Goal: Find specific page/section: Find specific page/section

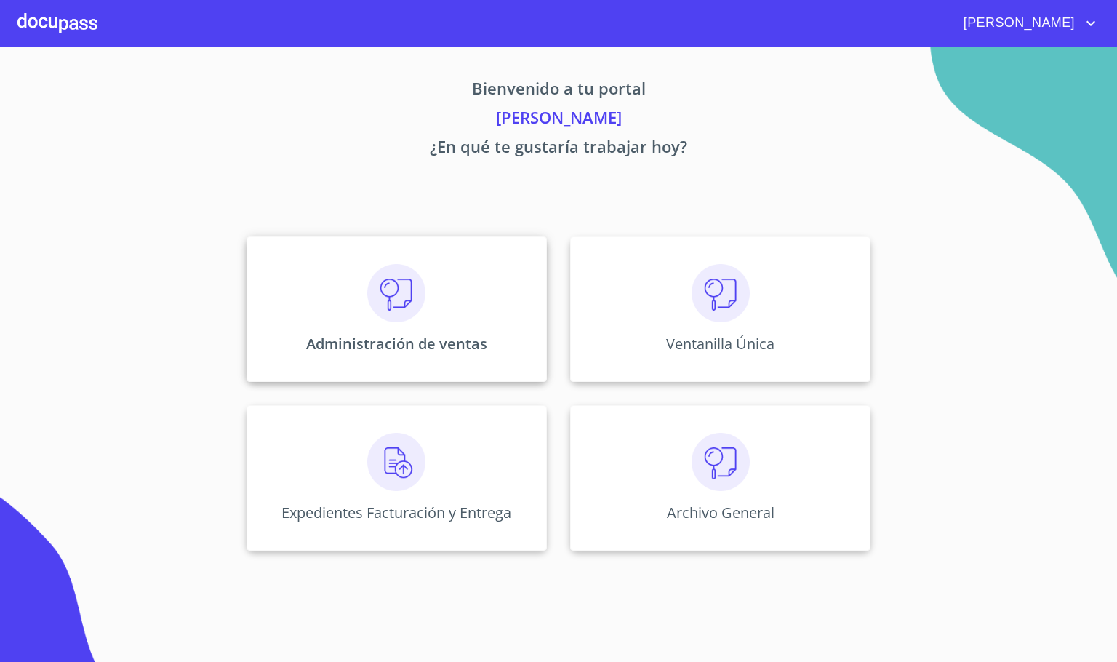
click at [383, 317] on img at bounding box center [396, 293] width 58 height 58
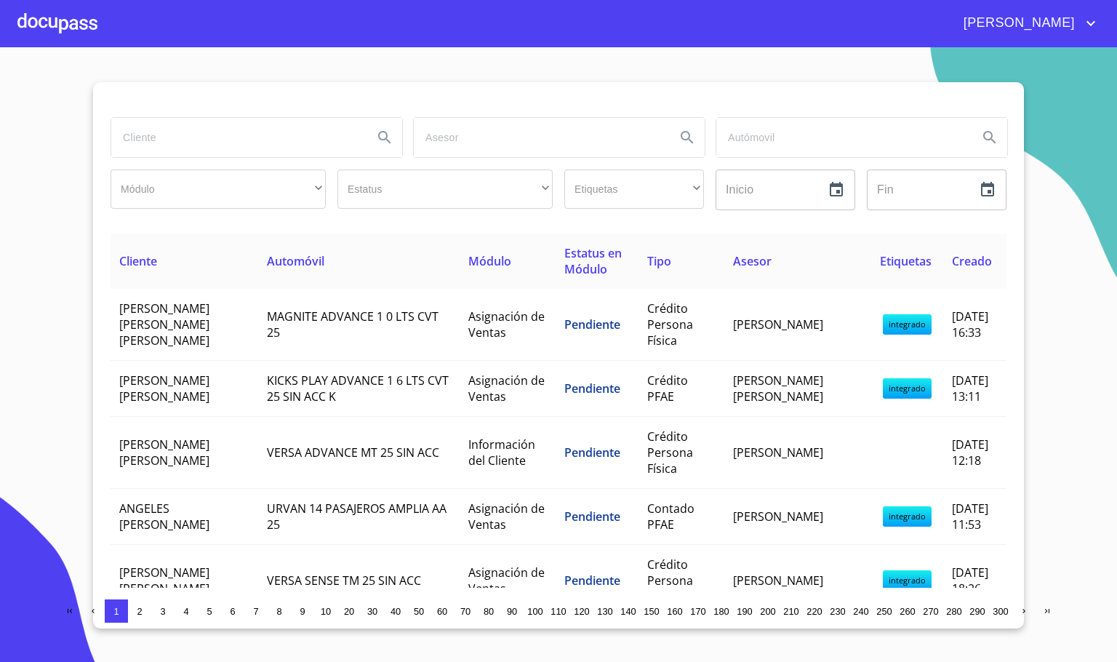
click at [210, 140] on input "search" at bounding box center [236, 137] width 250 height 39
type input "ANGELES J"
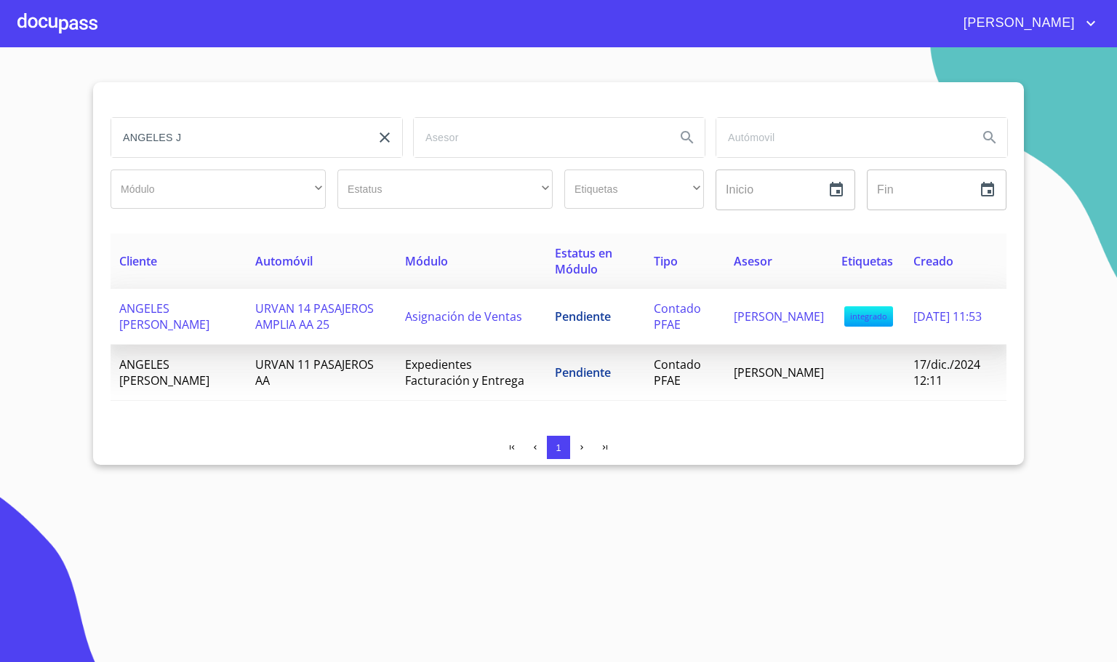
click at [263, 314] on span "URVAN 14 PASAJEROS AMPLIA AA 25" at bounding box center [314, 316] width 119 height 32
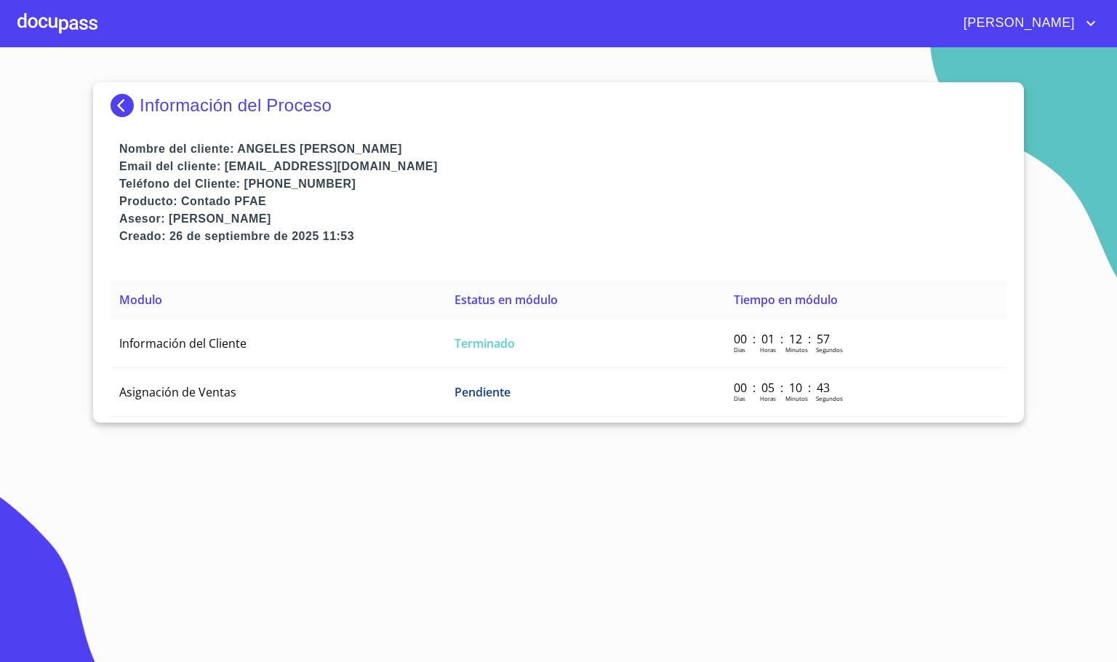
click at [119, 101] on img at bounding box center [125, 105] width 29 height 23
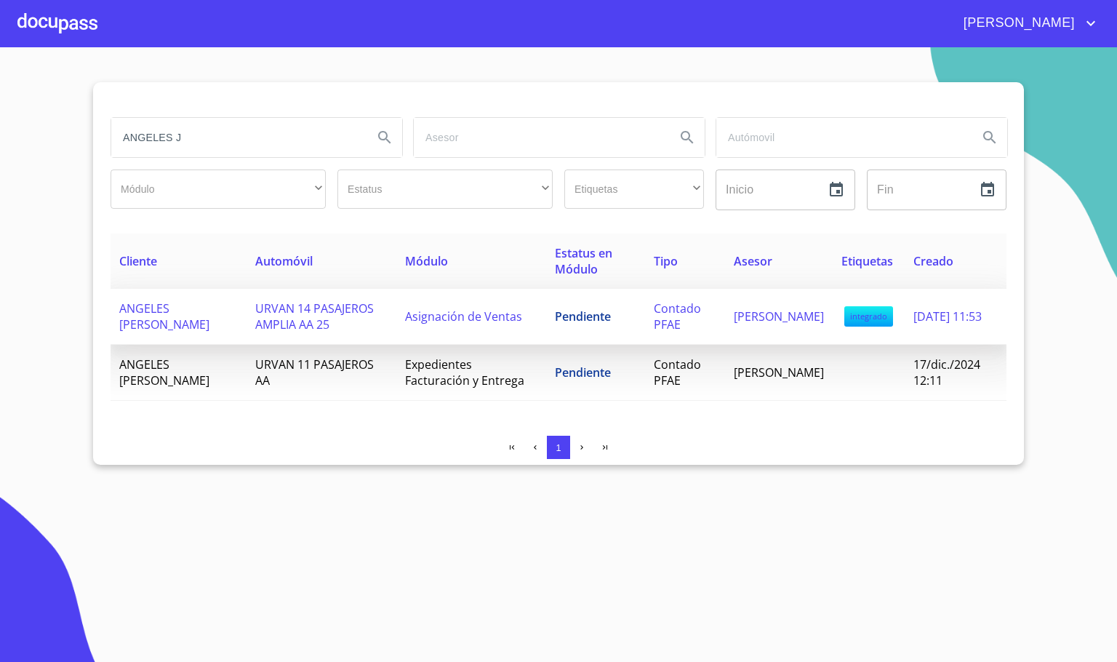
click at [302, 321] on span "URVAN 14 PASAJEROS AMPLIA AA 25" at bounding box center [314, 316] width 119 height 32
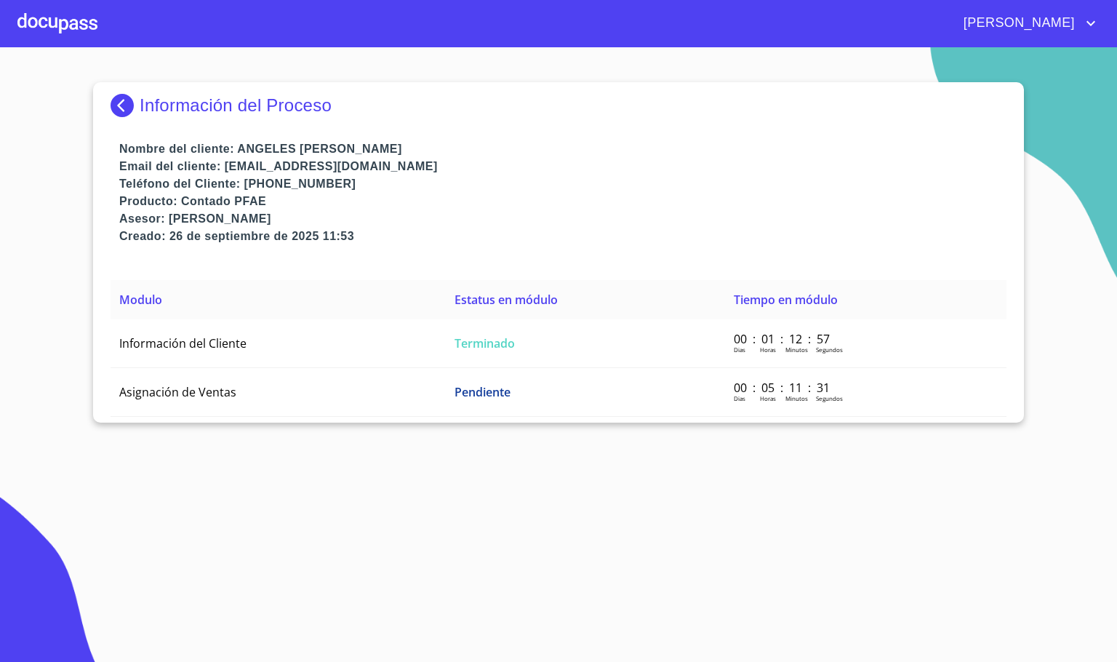
click at [114, 103] on img at bounding box center [125, 105] width 29 height 23
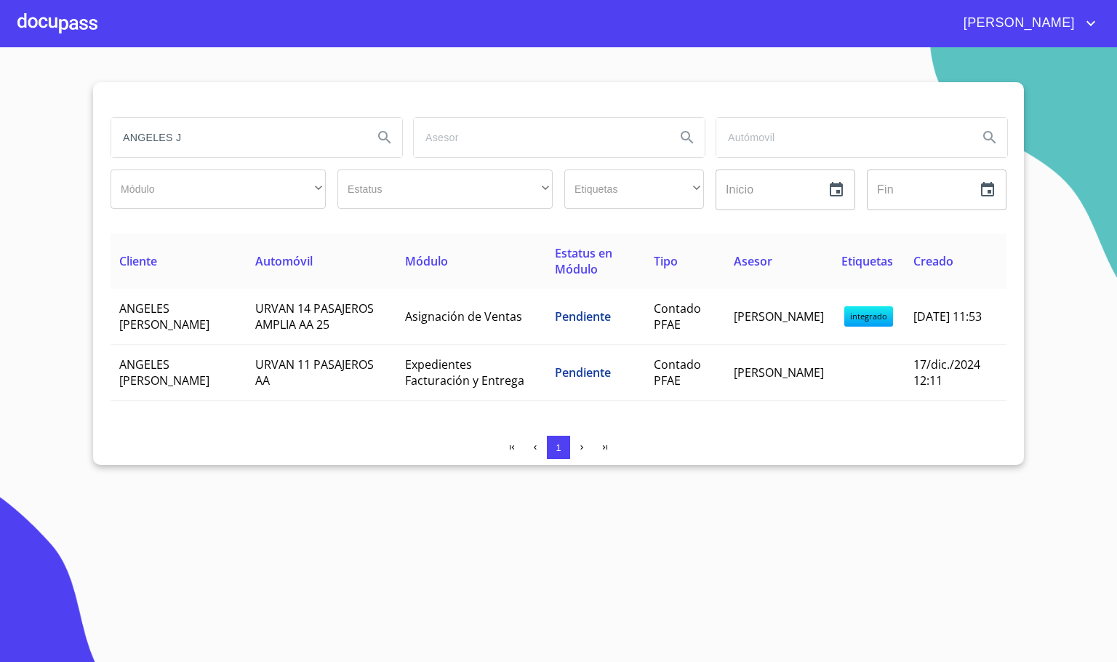
click at [214, 125] on input "ANGELES J" at bounding box center [236, 137] width 250 height 39
type input "A"
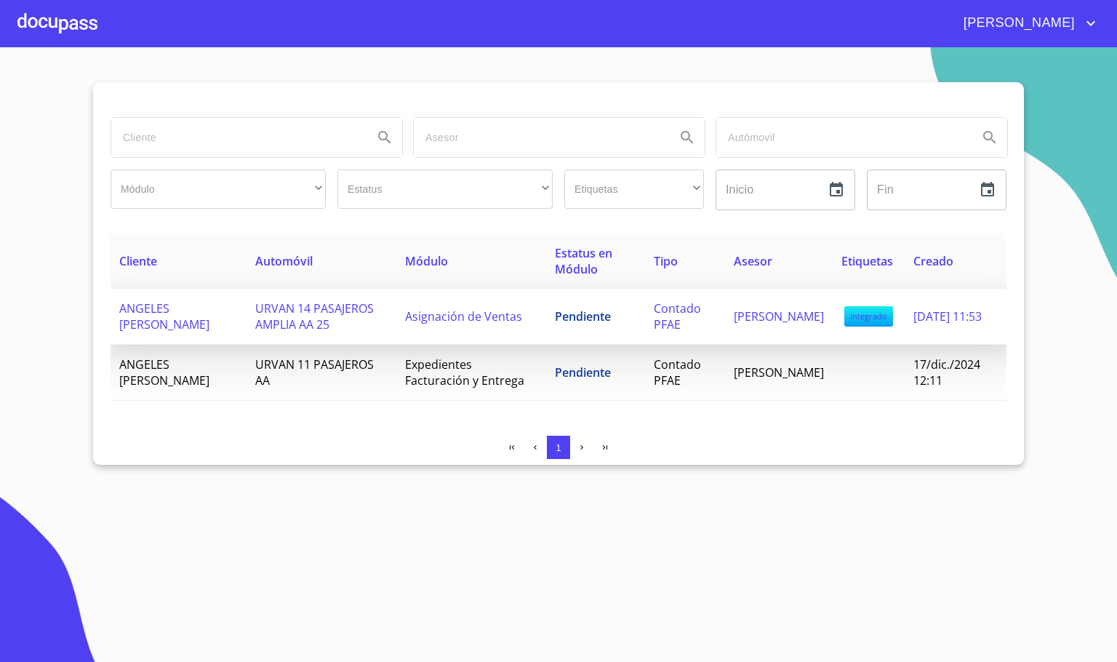
click at [423, 319] on span "Asignación de Ventas" at bounding box center [463, 316] width 117 height 16
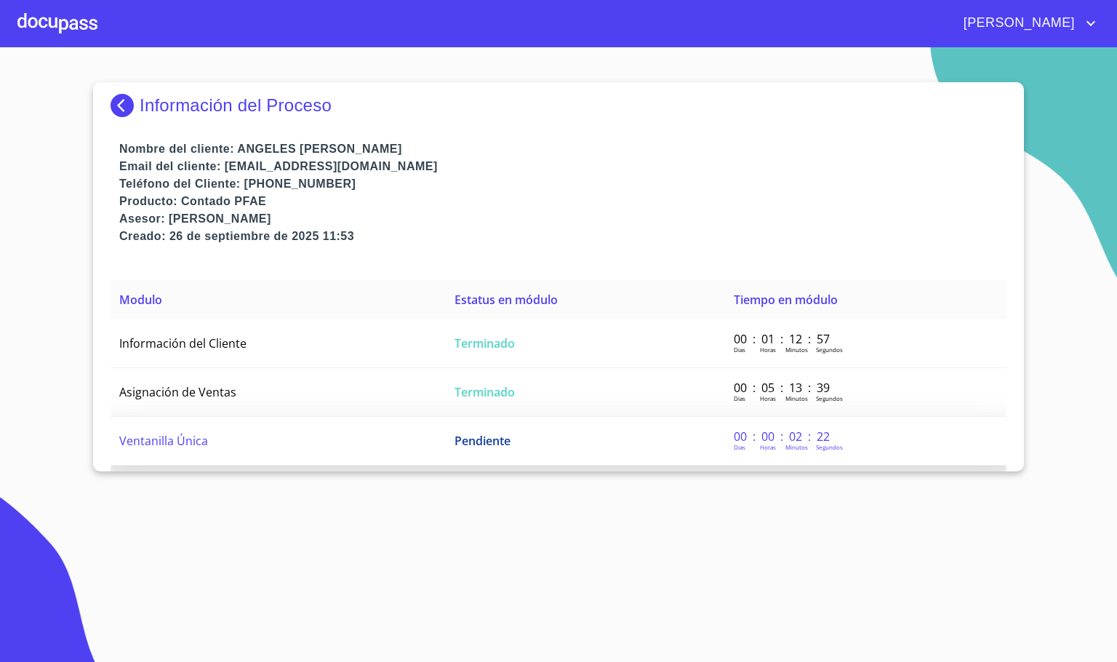
click at [378, 445] on td "Ventanilla Única" at bounding box center [278, 441] width 335 height 49
